Goal: Task Accomplishment & Management: Use online tool/utility

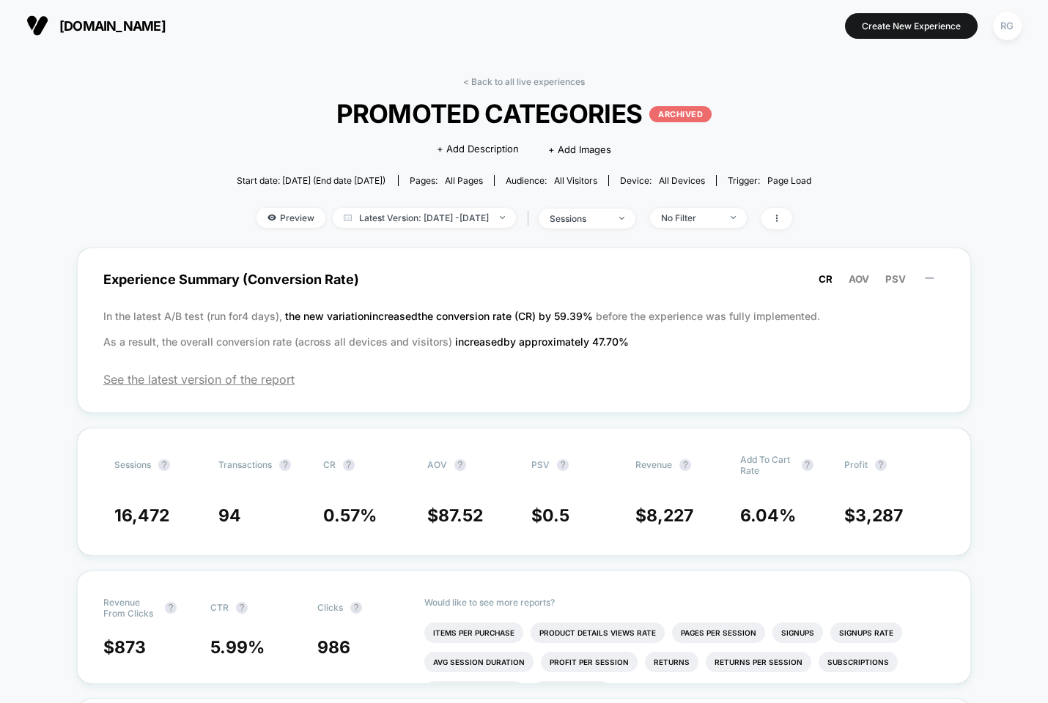
click at [45, 27] on img at bounding box center [37, 26] width 22 height 22
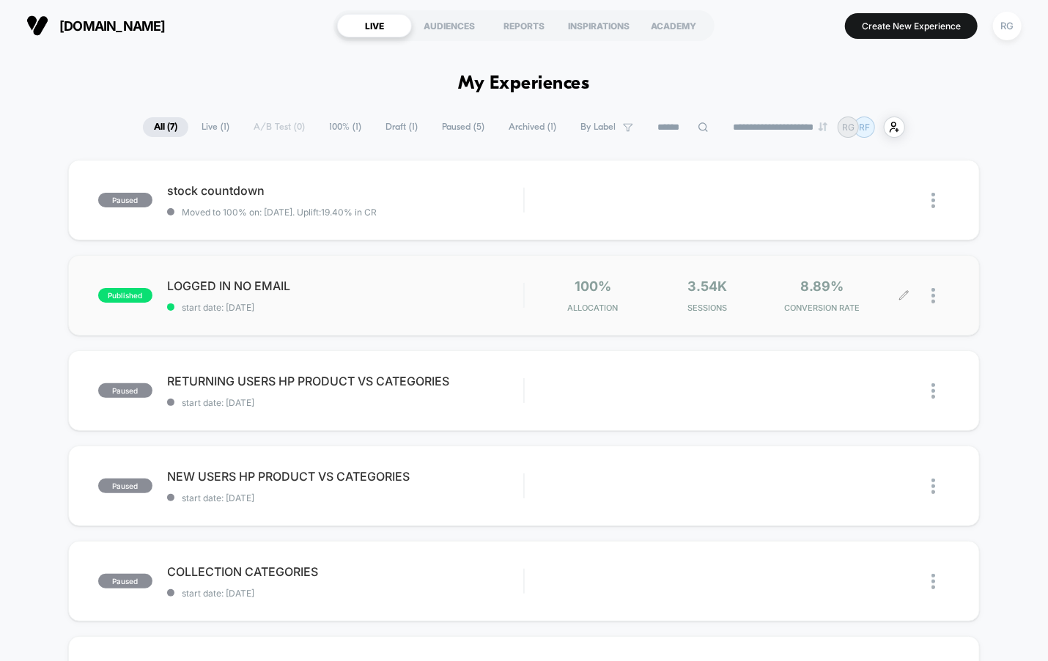
click at [935, 292] on div at bounding box center [940, 295] width 18 height 34
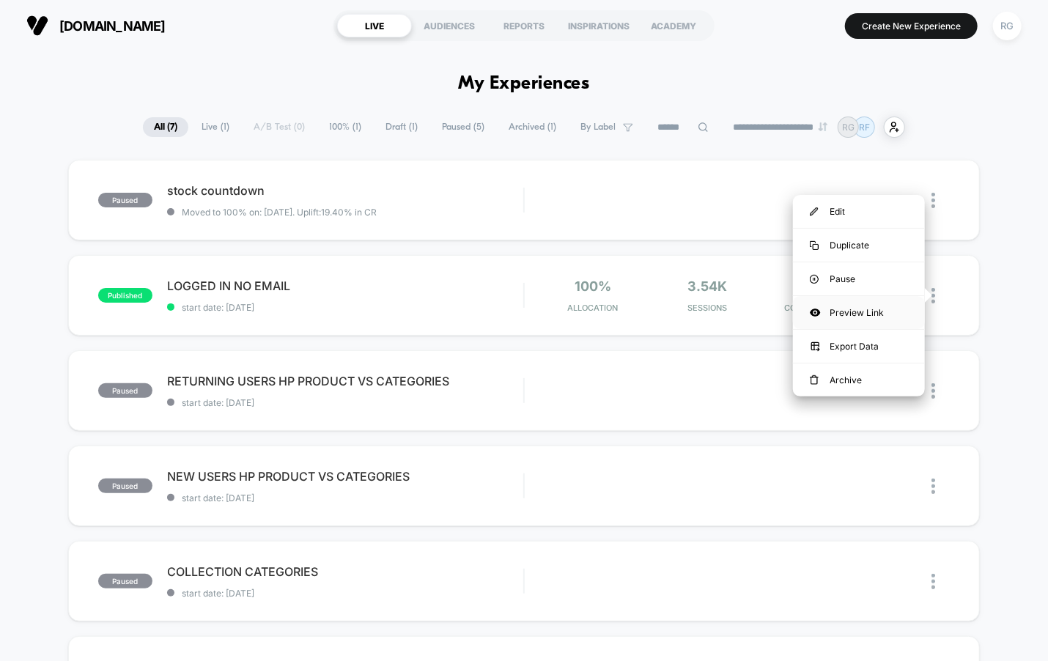
click at [861, 318] on div "Preview Link" at bounding box center [859, 312] width 132 height 33
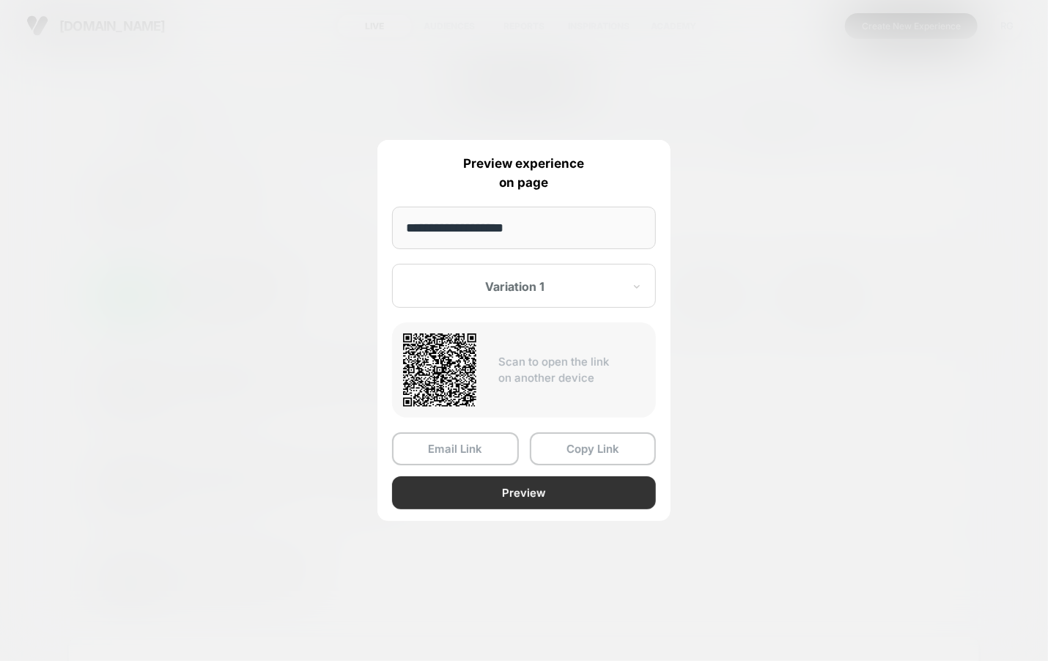
click at [524, 494] on button "Preview" at bounding box center [524, 492] width 264 height 33
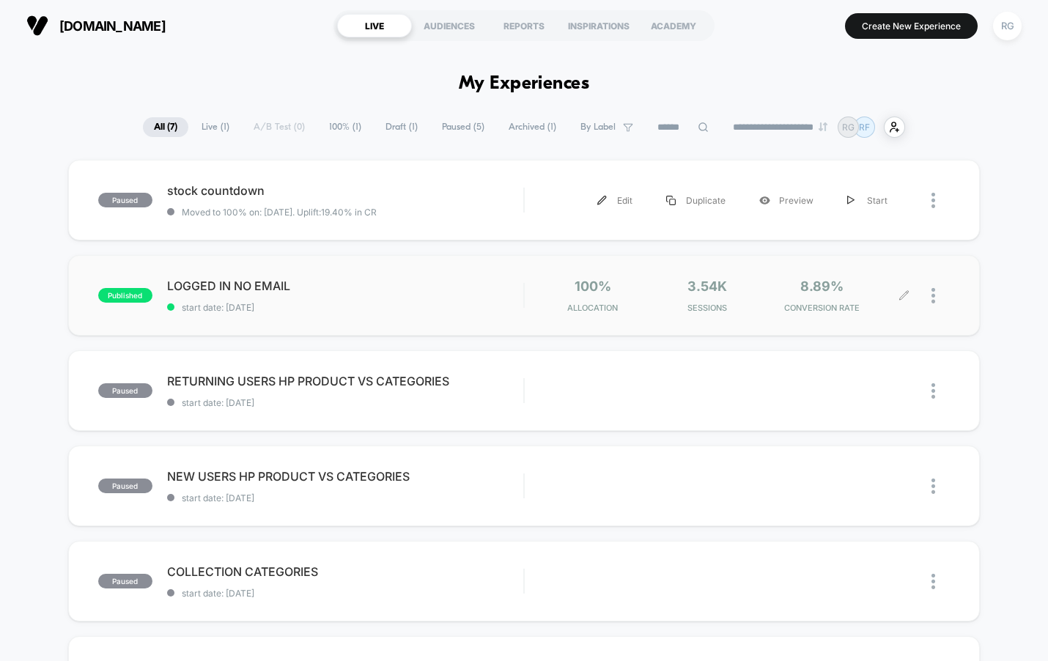
scroll to position [1, 0]
click at [927, 289] on div at bounding box center [926, 295] width 45 height 34
